Goal: Contribute content: Add original content to the website for others to see

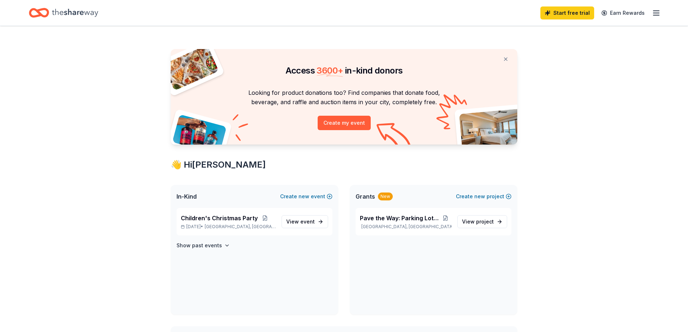
click at [658, 12] on icon "button" at bounding box center [656, 13] width 9 height 9
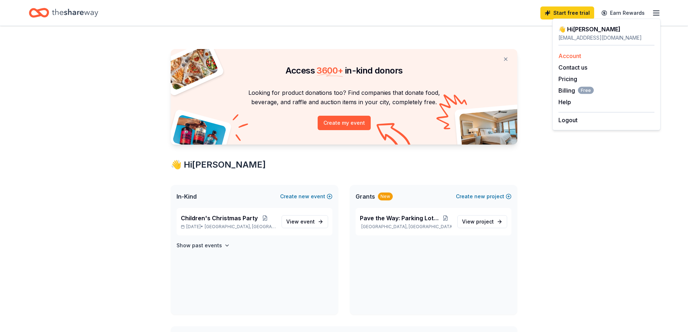
click at [572, 58] on link "Account" at bounding box center [569, 55] width 23 height 7
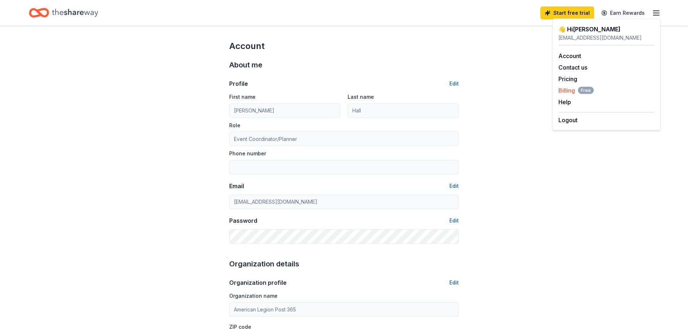
click at [568, 91] on span "Billing Free" at bounding box center [575, 90] width 35 height 9
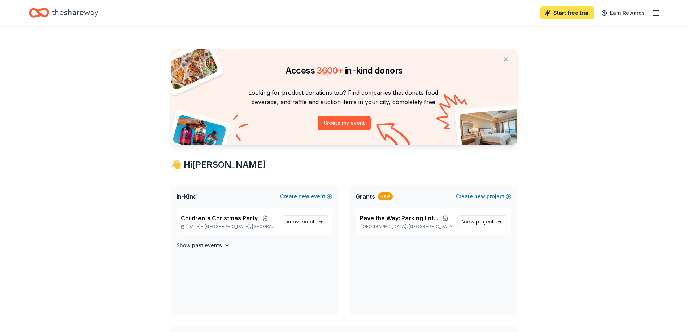
click at [571, 12] on link "Start free trial" at bounding box center [567, 12] width 54 height 13
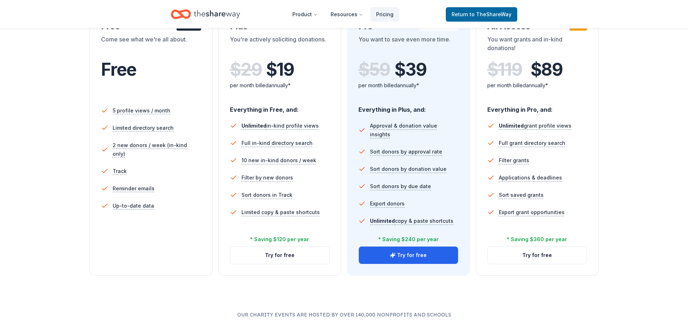
scroll to position [156, 0]
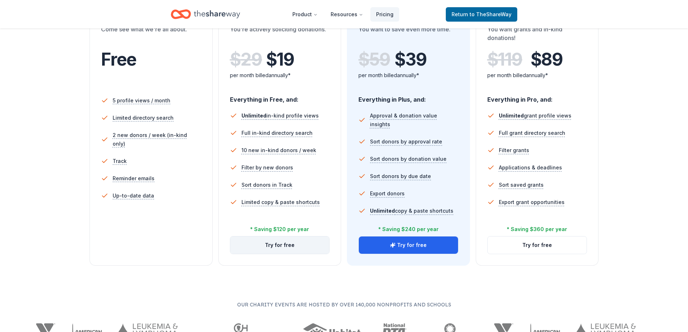
click at [276, 247] on button "Try for free" at bounding box center [279, 245] width 99 height 17
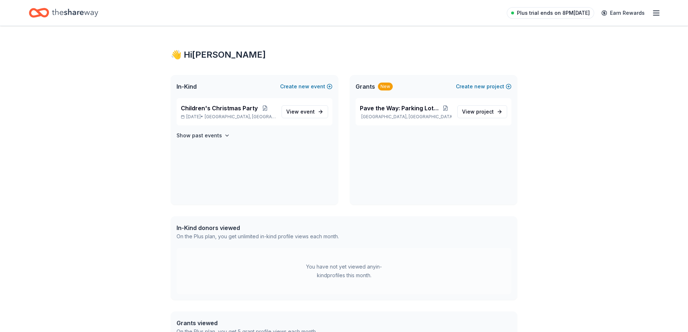
click at [551, 14] on span "Plus trial ends on 8PM[DATE]" at bounding box center [553, 13] width 73 height 9
click at [477, 112] on span "project" at bounding box center [485, 112] width 18 height 6
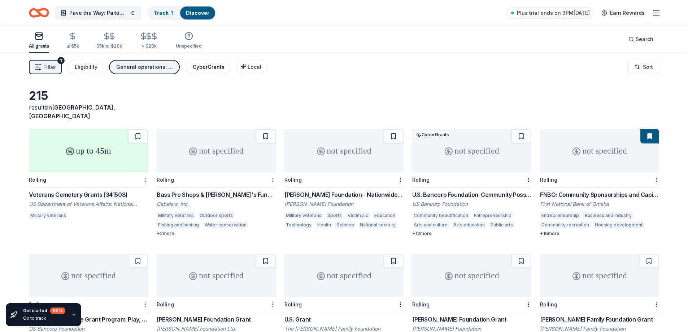
click at [205, 67] on div "CyberGrants" at bounding box center [209, 67] width 32 height 9
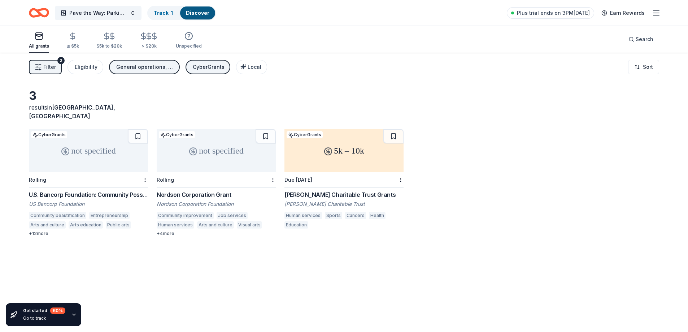
click at [41, 231] on div "+ 12 more" at bounding box center [88, 234] width 119 height 6
click at [214, 147] on div "not specified" at bounding box center [216, 150] width 119 height 43
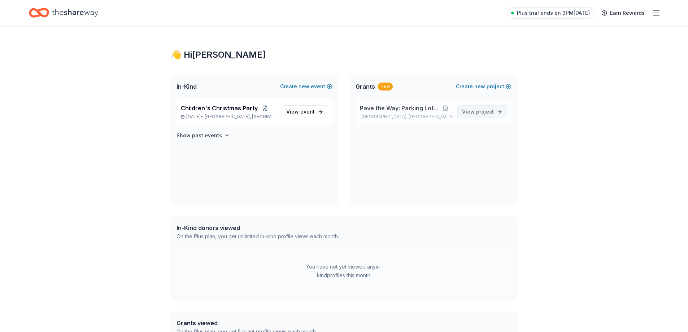
click at [479, 111] on span "project" at bounding box center [485, 112] width 18 height 6
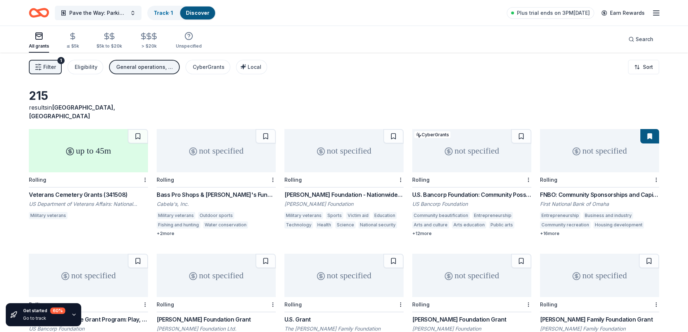
click at [43, 67] on span "Filter" at bounding box center [49, 67] width 13 height 9
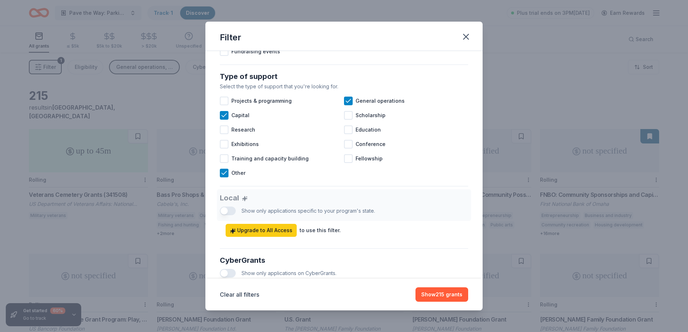
scroll to position [276, 0]
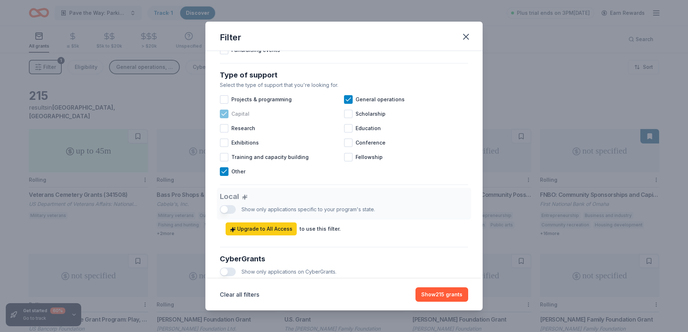
click at [223, 113] on icon at bounding box center [223, 113] width 7 height 7
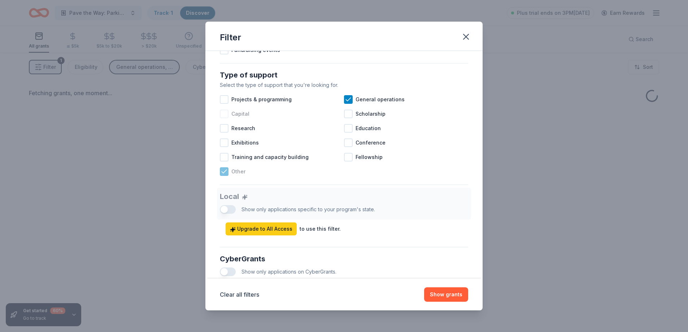
click at [225, 172] on icon at bounding box center [223, 171] width 7 height 7
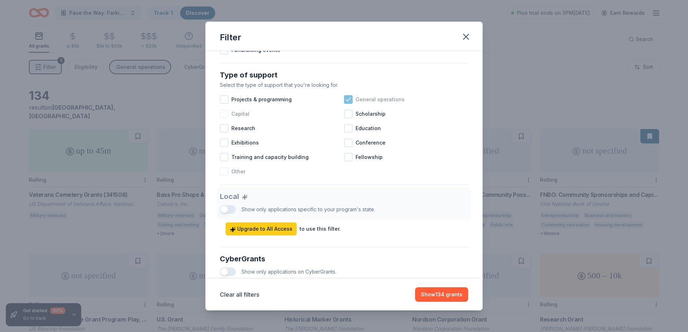
click at [349, 99] on icon at bounding box center [348, 99] width 5 height 3
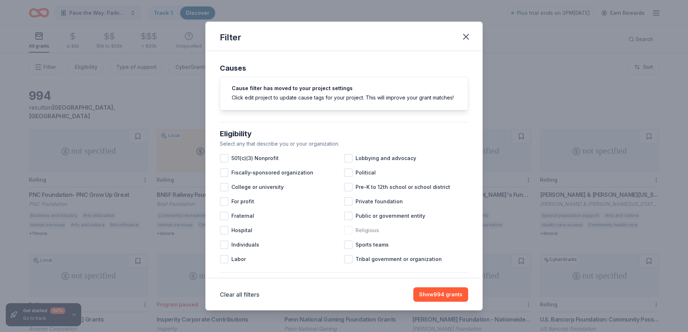
scroll to position [84, 0]
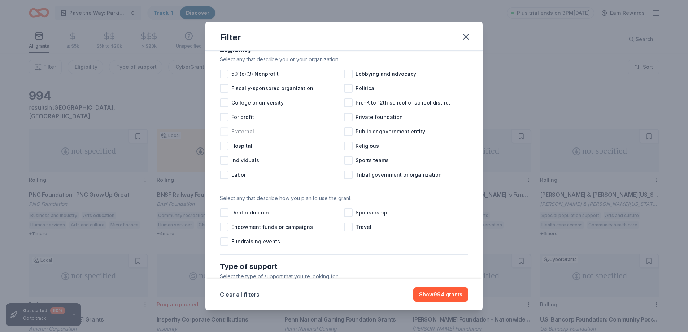
click at [224, 130] on div at bounding box center [224, 131] width 9 height 9
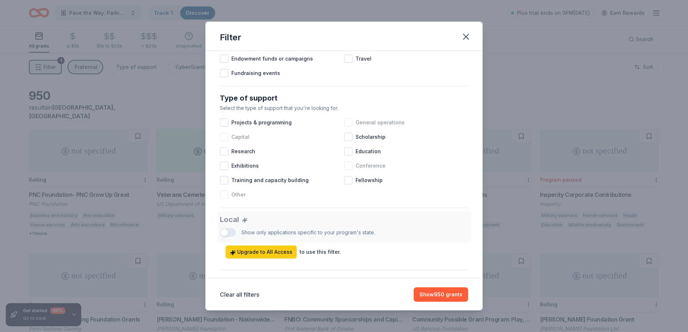
scroll to position [253, 0]
click at [226, 139] on div at bounding box center [224, 136] width 9 height 9
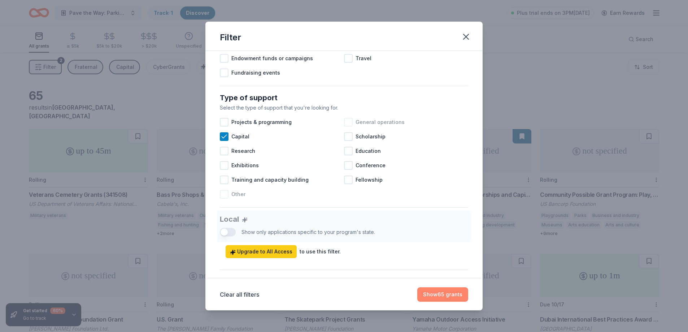
click at [445, 296] on button "Show 65 grants" at bounding box center [442, 295] width 51 height 14
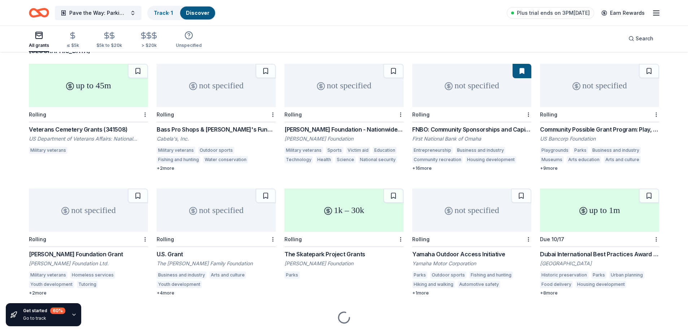
scroll to position [78, 0]
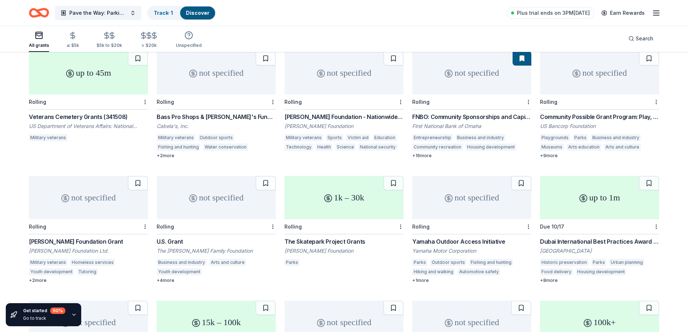
click at [587, 195] on div "up to 1m" at bounding box center [599, 197] width 119 height 43
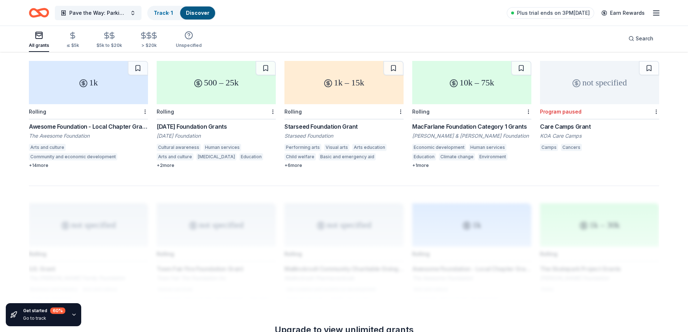
scroll to position [429, 0]
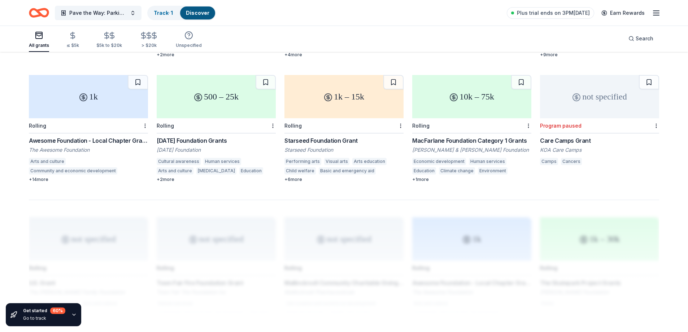
click at [454, 96] on div "10k – 75k" at bounding box center [471, 96] width 119 height 43
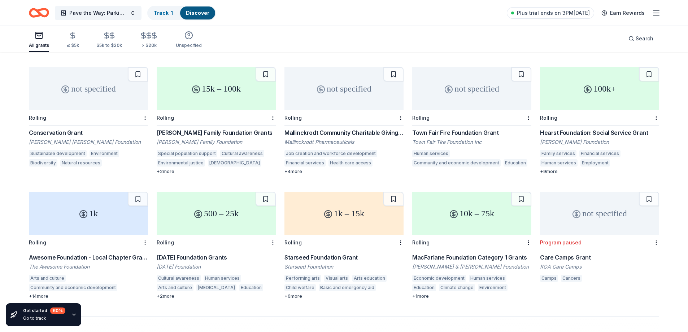
scroll to position [273, 0]
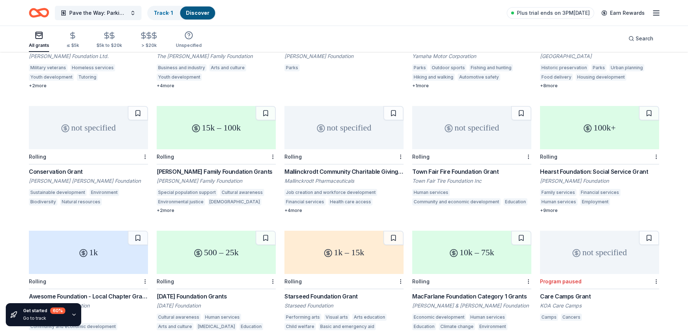
click at [481, 122] on div "not specified" at bounding box center [471, 127] width 119 height 43
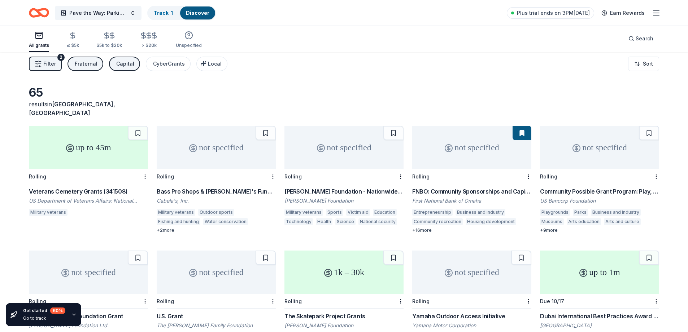
scroll to position [0, 0]
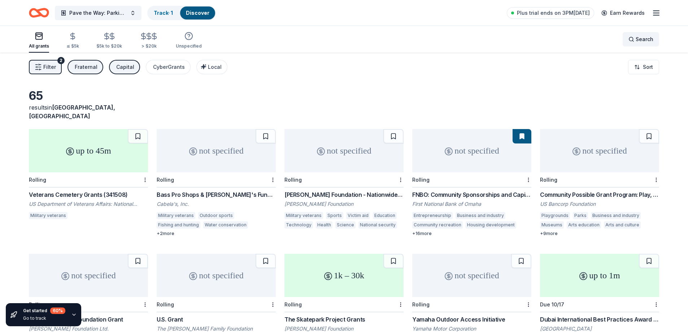
click at [651, 41] on span "Search" at bounding box center [644, 39] width 18 height 9
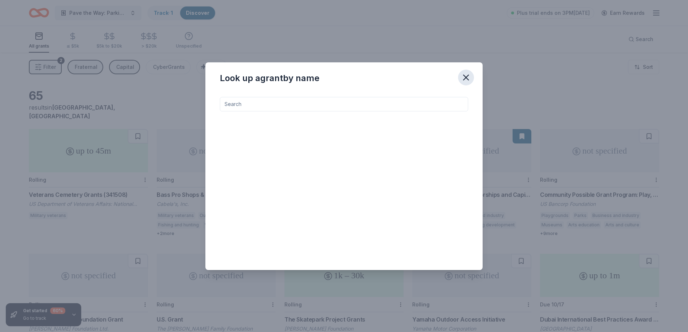
click at [465, 80] on icon "button" at bounding box center [466, 78] width 10 height 10
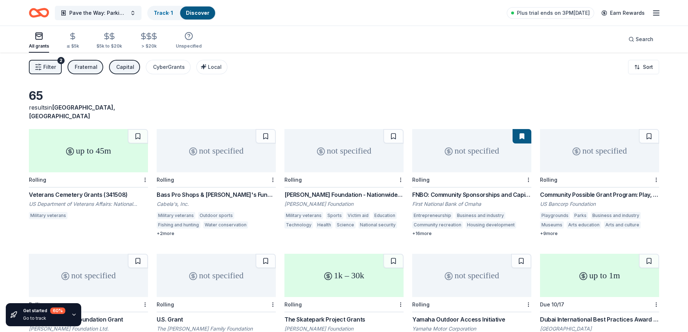
click at [47, 69] on span "Filter" at bounding box center [49, 67] width 13 height 9
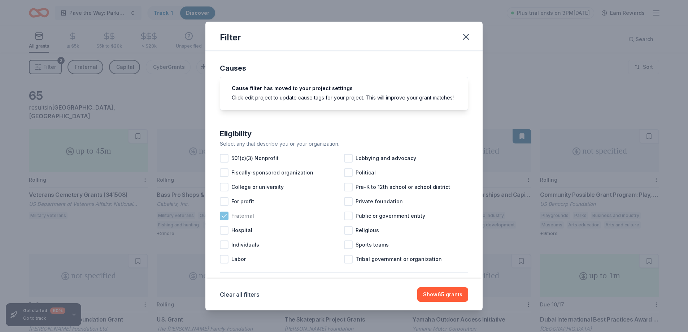
click at [226, 217] on icon at bounding box center [223, 216] width 7 height 7
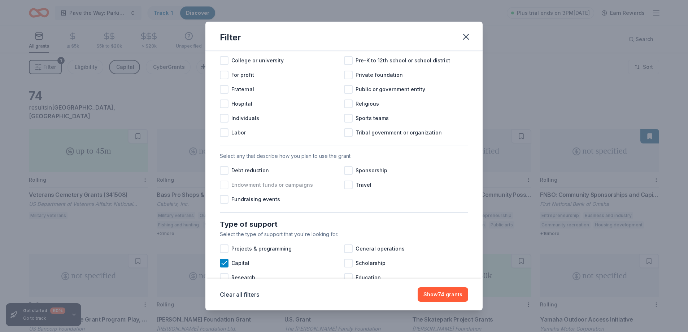
scroll to position [169, 0]
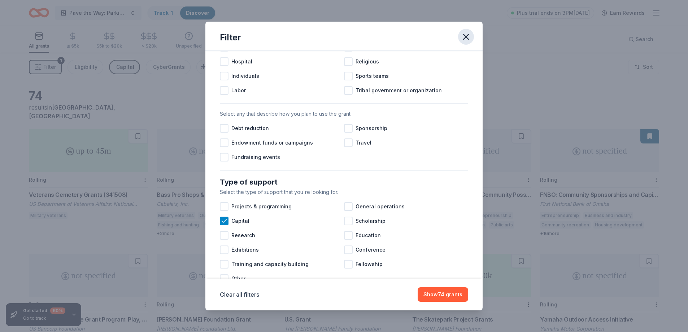
click at [465, 41] on icon "button" at bounding box center [466, 37] width 10 height 10
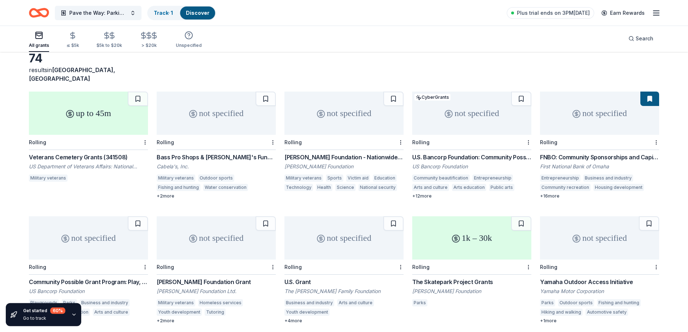
scroll to position [39, 0]
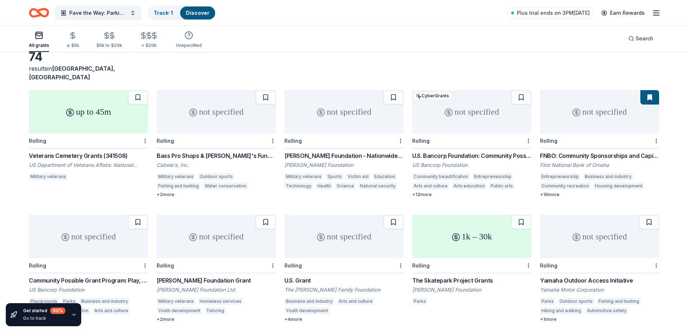
click at [588, 110] on div "not specified" at bounding box center [599, 111] width 119 height 43
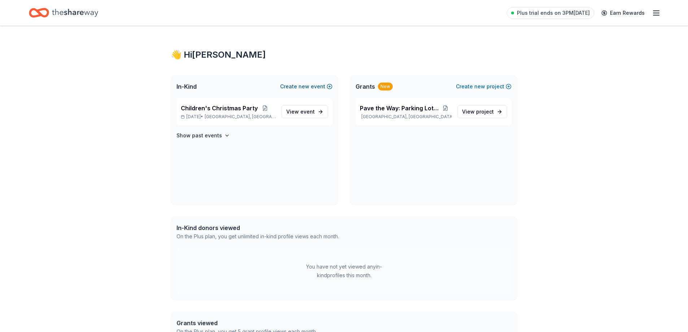
click at [301, 88] on span "new" at bounding box center [303, 86] width 11 height 9
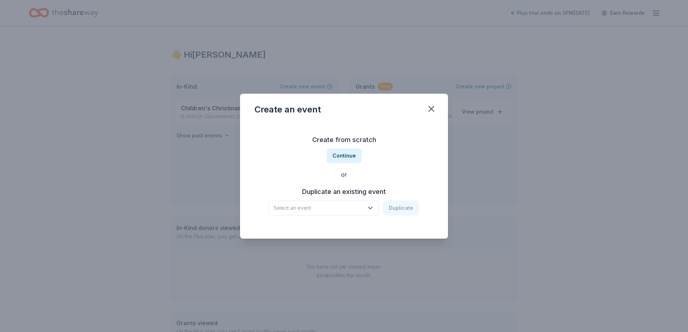
click at [373, 207] on icon "button" at bounding box center [370, 208] width 7 height 7
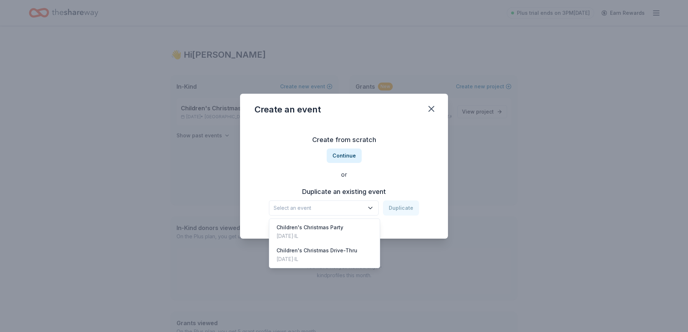
click at [373, 206] on icon "button" at bounding box center [370, 208] width 7 height 7
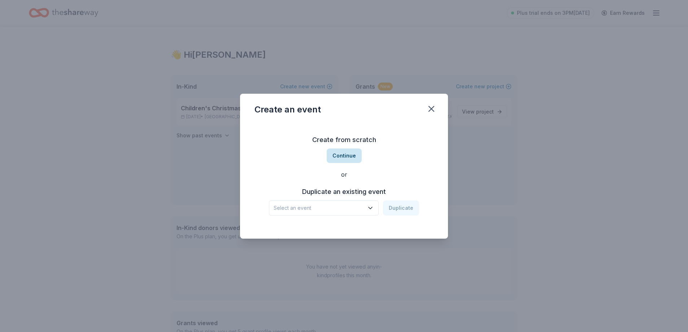
click at [347, 156] on button "Continue" at bounding box center [344, 156] width 35 height 14
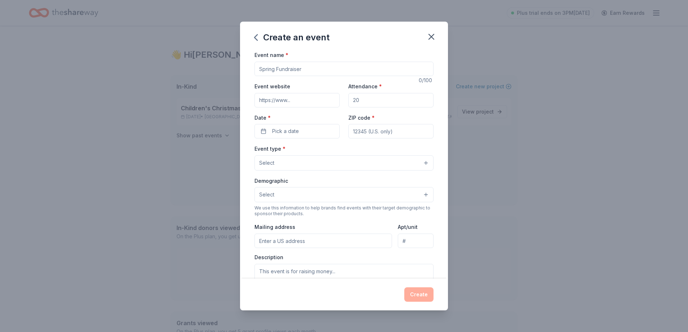
click at [307, 69] on input "Event name *" at bounding box center [343, 69] width 179 height 14
type input "Pave the Way: Parking Lot Fundraiser"
click at [369, 98] on input "Attendance *" at bounding box center [390, 100] width 85 height 14
type input "100"
click at [280, 132] on span "Pick a date" at bounding box center [285, 131] width 27 height 9
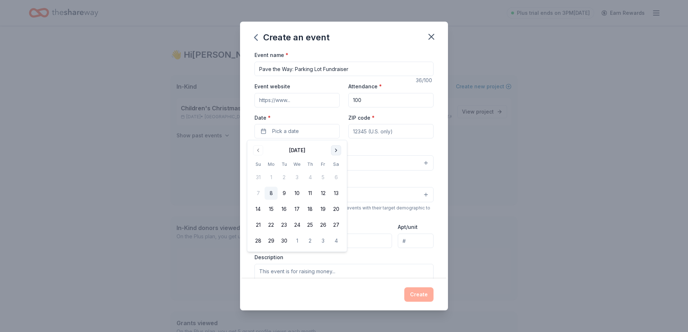
click at [336, 151] on button "Go to next month" at bounding box center [336, 150] width 10 height 10
click at [338, 152] on button "Go to next month" at bounding box center [336, 150] width 10 height 10
click at [309, 178] on button "1" at bounding box center [309, 177] width 13 height 13
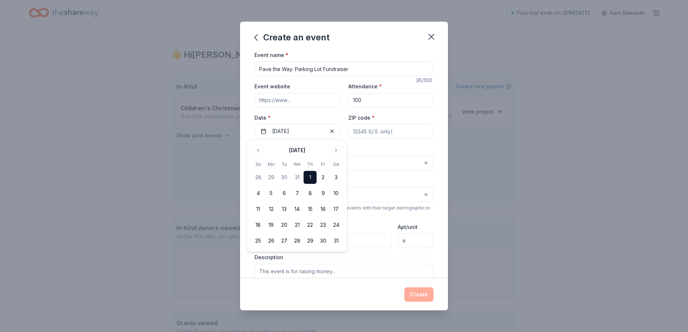
click at [386, 150] on div "Event type * Select" at bounding box center [343, 157] width 179 height 26
click at [425, 164] on button "Select" at bounding box center [343, 163] width 179 height 15
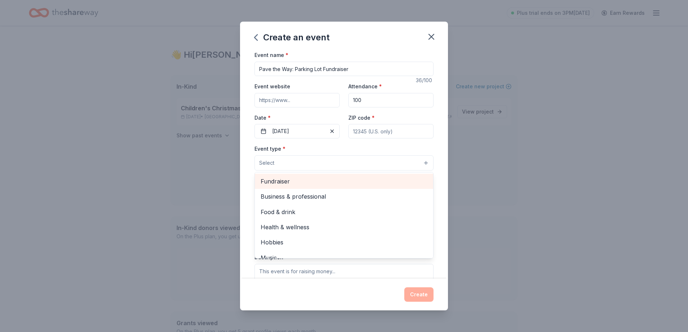
click at [291, 185] on span "Fundraiser" at bounding box center [344, 181] width 167 height 9
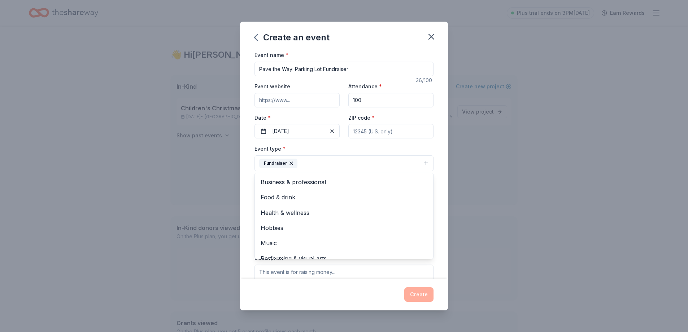
click at [415, 150] on div "Event type * Fundraiser Business & professional Food & drink Health & wellness …" at bounding box center [343, 157] width 179 height 27
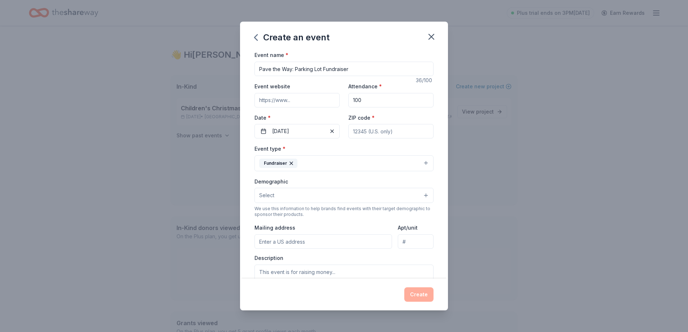
click at [426, 162] on button "Fundraiser" at bounding box center [343, 164] width 179 height 16
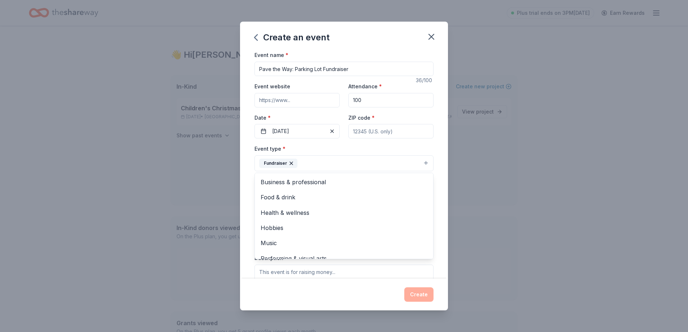
click at [404, 145] on div "Event type * Fundraiser Business & professional Food & drink Health & wellness …" at bounding box center [343, 157] width 179 height 27
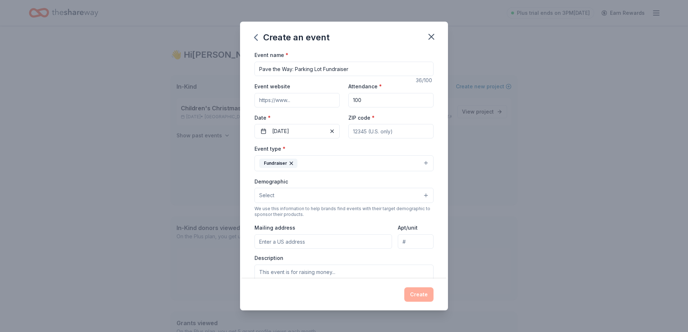
click at [429, 195] on button "Select" at bounding box center [343, 195] width 179 height 15
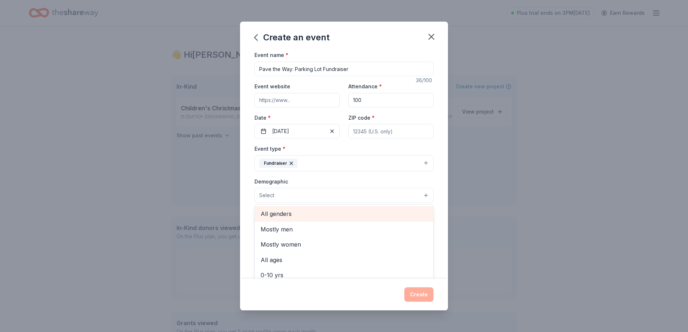
click at [274, 212] on span "All genders" at bounding box center [344, 213] width 167 height 9
click at [429, 195] on button "All genders" at bounding box center [343, 196] width 179 height 16
click at [427, 196] on button "All genders" at bounding box center [343, 196] width 179 height 16
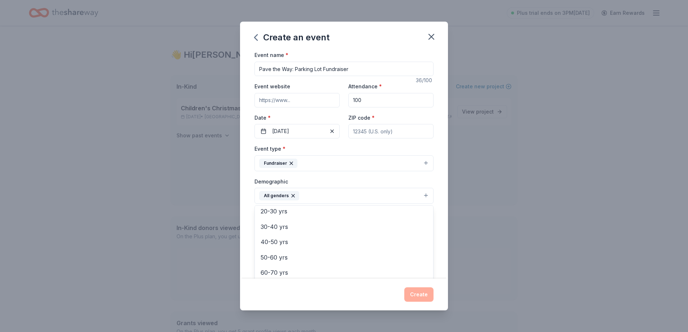
scroll to position [84, 0]
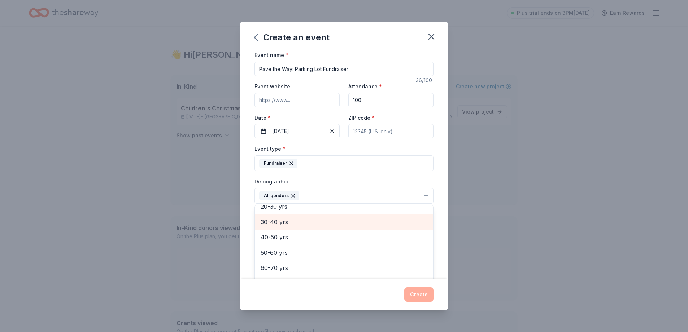
click at [283, 223] on span "30-40 yrs" at bounding box center [344, 222] width 167 height 9
click at [284, 224] on span "40-50 yrs" at bounding box center [344, 222] width 167 height 9
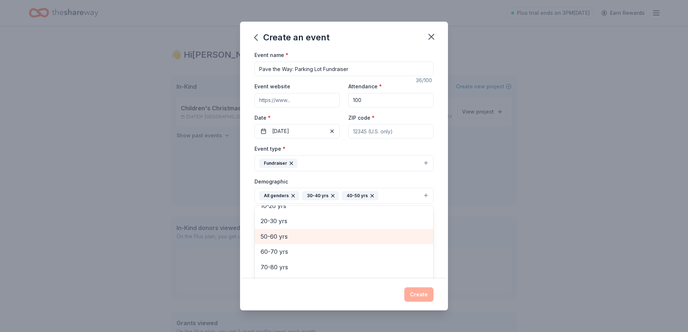
click at [281, 237] on span "50-60 yrs" at bounding box center [344, 236] width 167 height 9
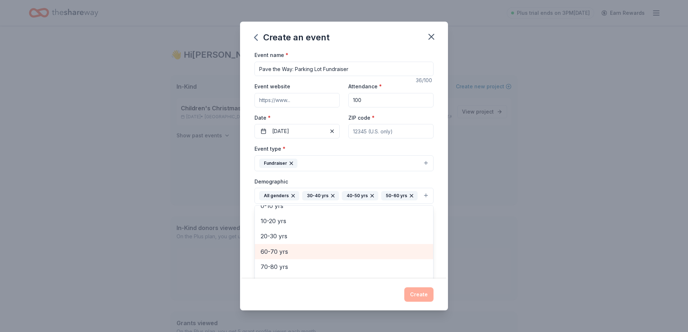
scroll to position [54, 0]
click at [355, 176] on div "Event type * Fundraiser Demographic All genders 30-40 yrs 40-50 yrs 50-60 yrs M…" at bounding box center [343, 220] width 179 height 153
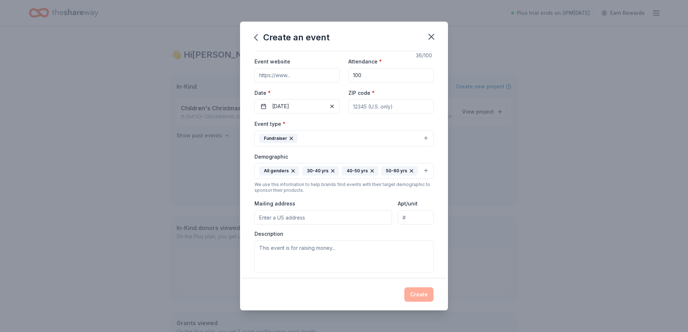
scroll to position [42, 0]
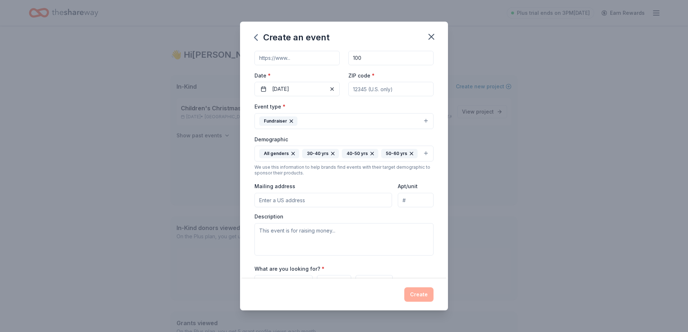
click at [292, 199] on input "Mailing address" at bounding box center [322, 200] width 137 height 14
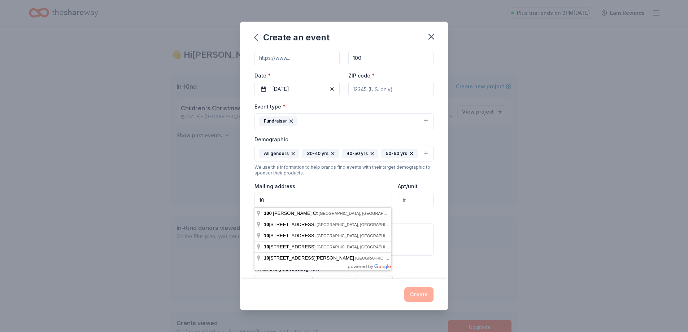
type input "10"
type input "62234"
type input "1022 Vandalia St."
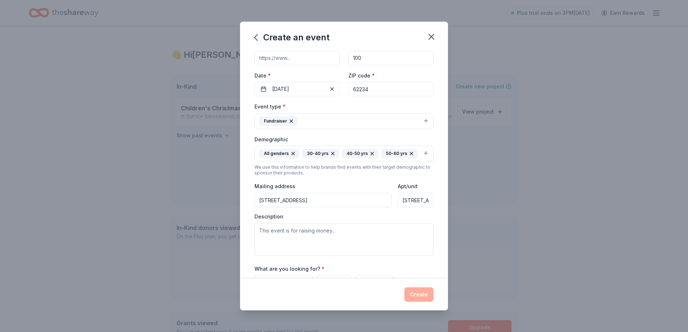
click at [357, 182] on div "Event type * Fundraiser Demographic All genders 30-40 yrs 40-50 yrs 50-60 yrs W…" at bounding box center [343, 178] width 179 height 153
click at [289, 233] on textarea at bounding box center [343, 239] width 179 height 32
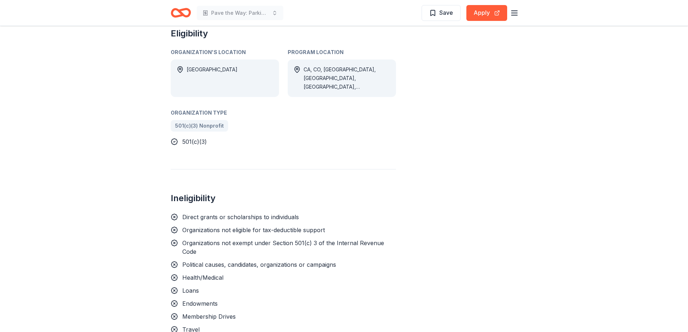
scroll to position [701, 0]
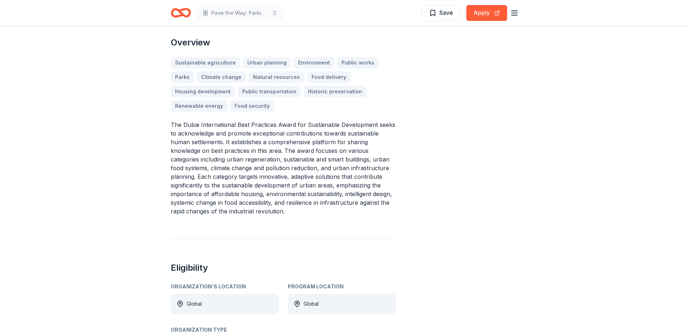
scroll to position [195, 0]
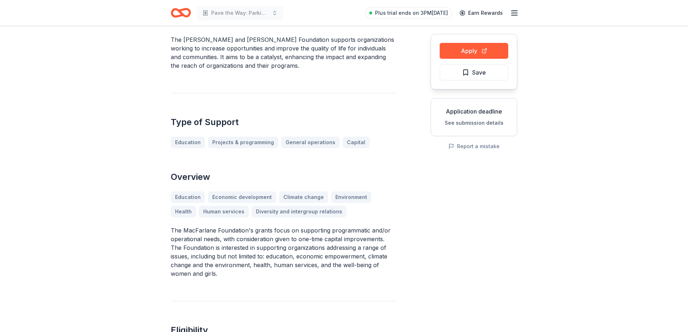
scroll to position [39, 0]
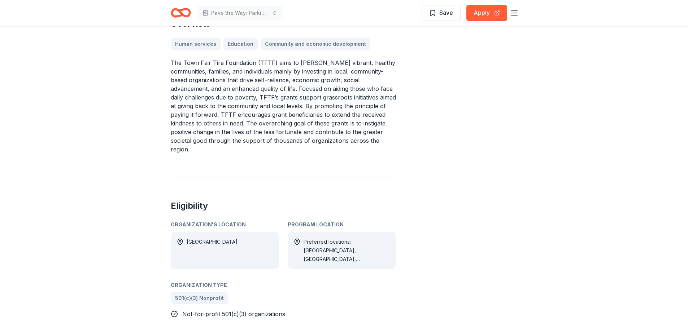
scroll to position [78, 0]
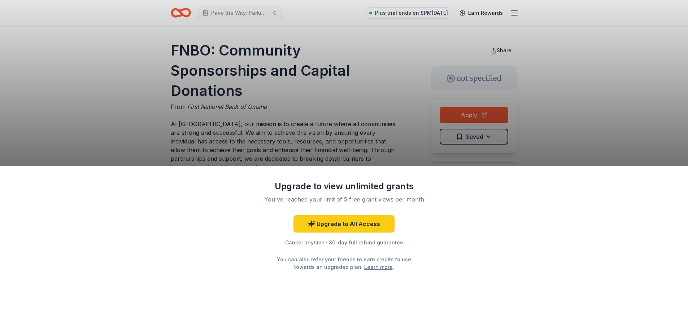
click at [484, 201] on div "Upgrade to view unlimited grants You've reached your limit of 5 free grant view…" at bounding box center [344, 249] width 688 height 166
click at [604, 93] on div "Upgrade to view unlimited grants You've reached your limit of 5 free grant view…" at bounding box center [344, 166] width 688 height 332
